Goal: Task Accomplishment & Management: Manage account settings

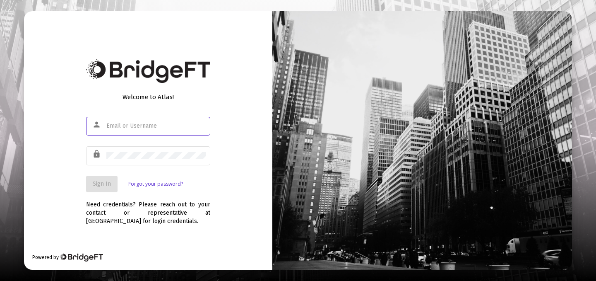
paste input "[EMAIL_ADDRESS][DOMAIN_NAME]"
type input "[EMAIL_ADDRESS][DOMAIN_NAME]"
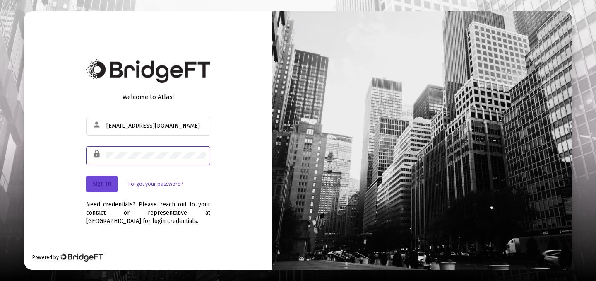
click at [103, 190] on button "Sign In" at bounding box center [101, 183] width 31 height 17
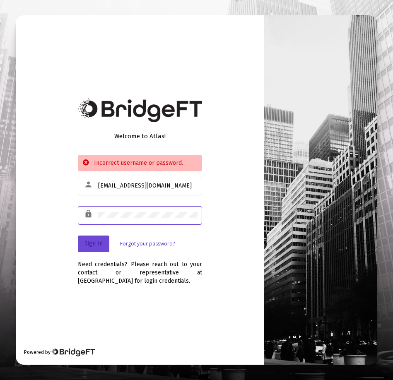
click at [101, 245] on span "Sign In" at bounding box center [93, 243] width 18 height 7
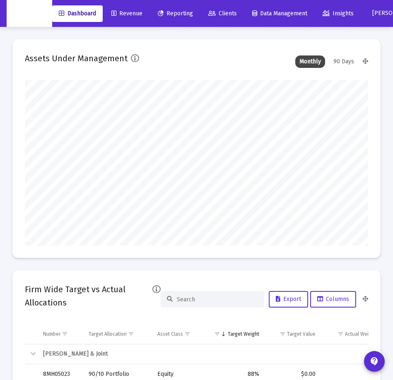
scroll to position [166, 343]
type input "[DATE]"
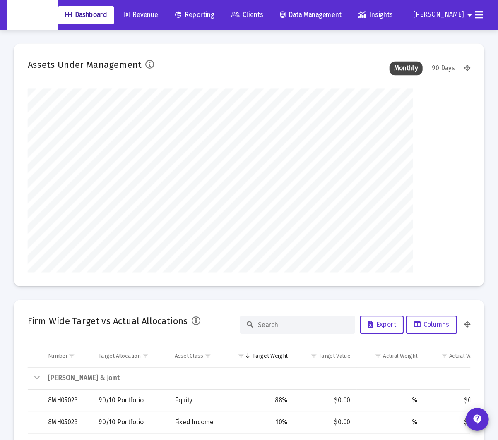
scroll to position [166, 219]
drag, startPoint x: 196, startPoint y: 39, endPoint x: 214, endPoint y: 27, distance: 21.6
click at [196, 39] on mat-card "Assets Under Management Monthly 90 Days" at bounding box center [223, 148] width 423 height 219
